Goal: Obtain resource: Download file/media

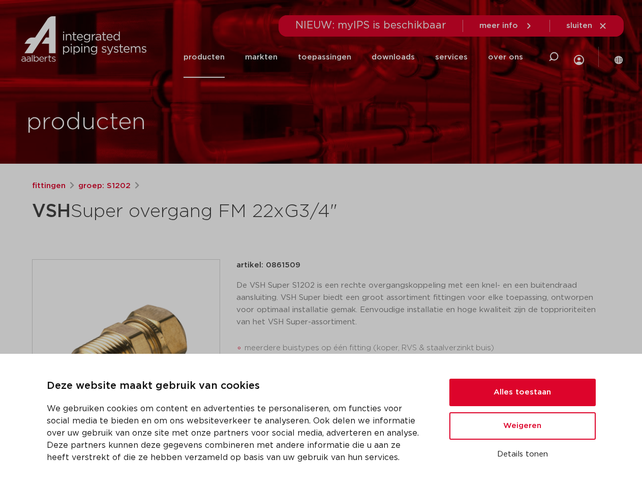
click at [321, 244] on div "fittingen groep: S1202 VSH Super overgang FM 22xG3/4"" at bounding box center [321, 411] width 595 height 463
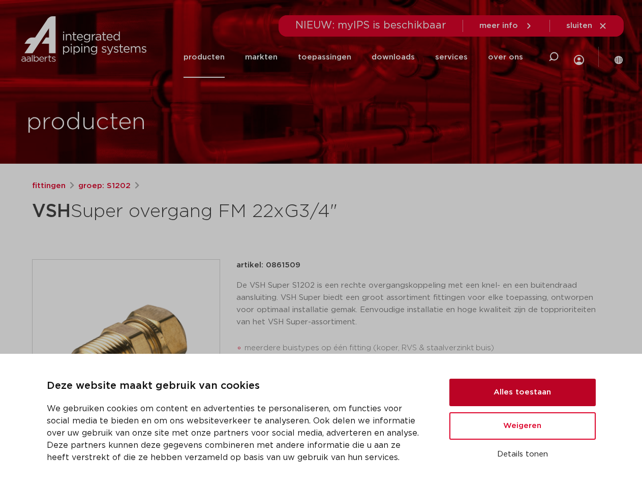
click at [523, 392] on button "Alles toestaan" at bounding box center [522, 392] width 146 height 27
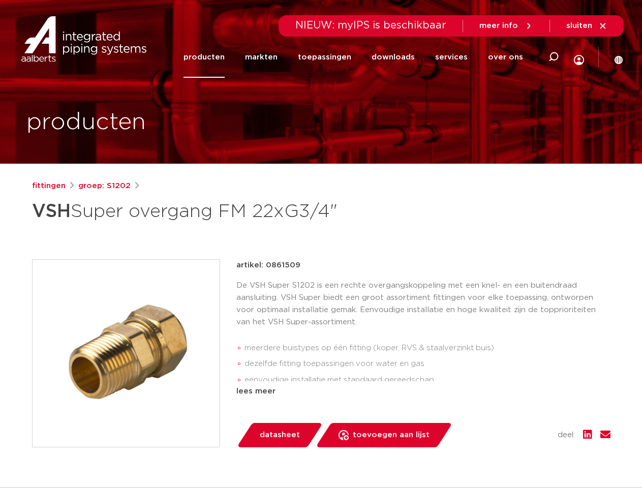
click at [523, 426] on div "datasheet toevoegen aan lijst opslaan in my IPS verwijder uit lijst deel:" at bounding box center [427, 435] width 366 height 24
click at [523, 454] on div "fittingen groep: S1202 VSH Super overgang FM 22xG3/4"" at bounding box center [321, 411] width 595 height 463
click at [357, 57] on li "toepassingen" at bounding box center [325, 57] width 74 height 41
click at [553, 57] on icon at bounding box center [553, 57] width 12 height 12
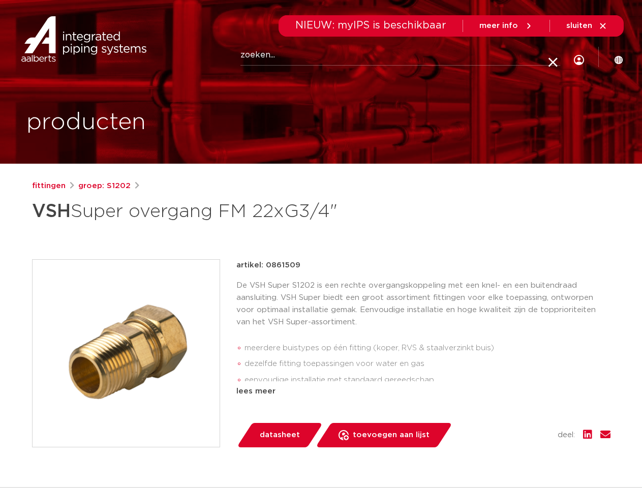
click at [587, 26] on span "sluiten" at bounding box center [579, 26] width 26 height 8
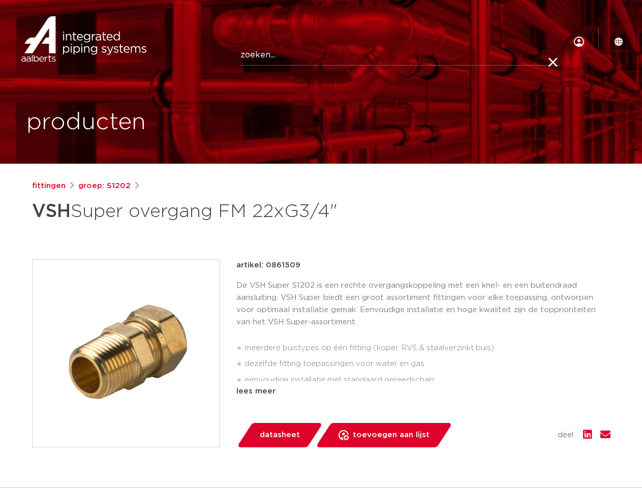
click at [126, 353] on img at bounding box center [126, 353] width 187 height 187
